Goal: Information Seeking & Learning: Learn about a topic

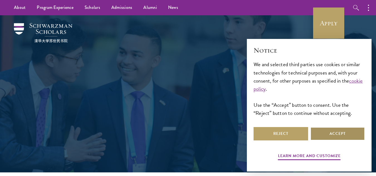
click at [334, 134] on button "Accept" at bounding box center [337, 133] width 55 height 13
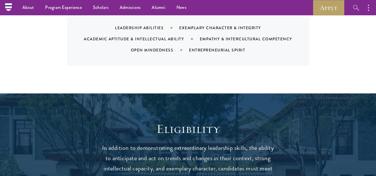
scroll to position [129, 0]
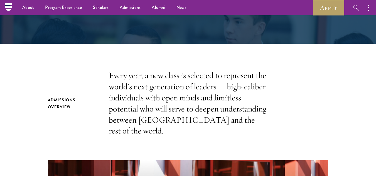
drag, startPoint x: 380, startPoint y: 47, endPoint x: 380, endPoint y: 20, distance: 26.7
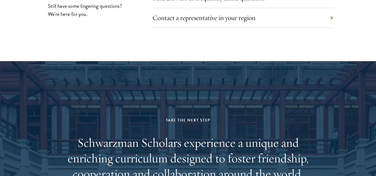
scroll to position [2661, 0]
